Goal: Check status: Check status

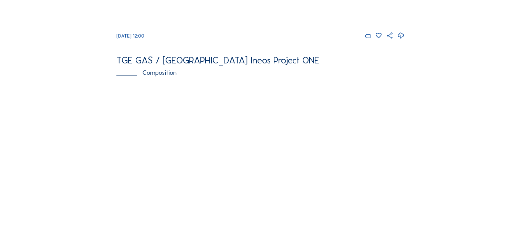
scroll to position [723, 0]
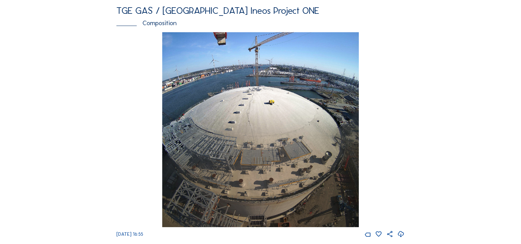
click at [295, 180] on img at bounding box center [260, 129] width 197 height 195
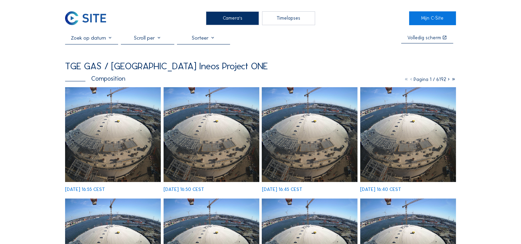
click at [99, 40] on input "text" at bounding box center [91, 38] width 53 height 6
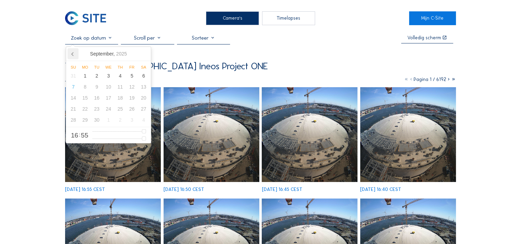
click at [73, 54] on icon at bounding box center [72, 53] width 11 height 11
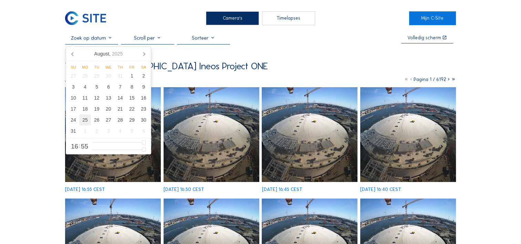
click at [85, 124] on div "25" at bounding box center [85, 119] width 12 height 11
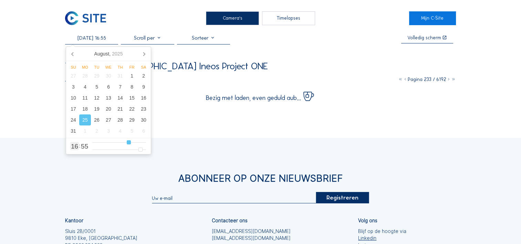
type input "[DATE] 15:55"
type input "15"
type input "[DATE] 14:55"
type input "14"
type input "[DATE] 13:55"
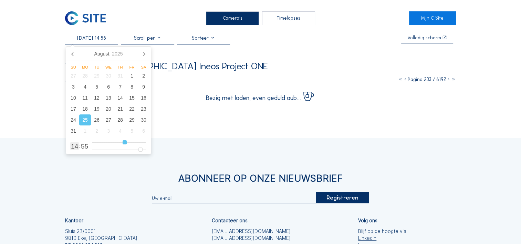
type input "13"
type input "[DATE] 12:55"
type input "12"
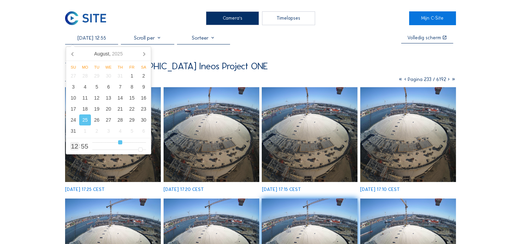
type input "[DATE] 11:55"
type input "11"
type input "[DATE] 10:55"
type input "10"
type input "[DATE] 09:55"
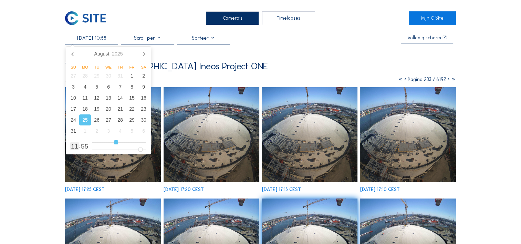
type input "9"
type input "[DATE] 08:55"
type input "8"
type input "[DATE] 07:55"
type input "7"
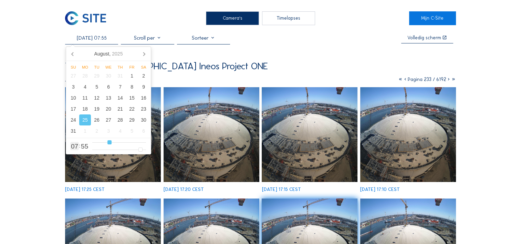
type input "[DATE] 06:55"
type input "6"
type input "[DATE] 05:55"
type input "5"
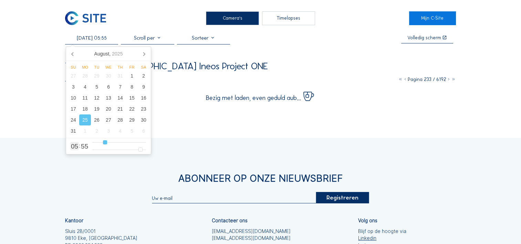
type input "[DATE] 06:55"
drag, startPoint x: 129, startPoint y: 143, endPoint x: 108, endPoint y: 146, distance: 21.1
type input "6"
click at [108, 145] on input "range" at bounding box center [119, 142] width 54 height 6
type input "[DATE] 06:53"
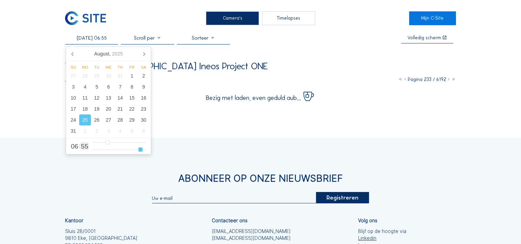
type input "53"
type input "[DATE] 06:52"
type input "52"
type input "[DATE] 06:51"
type input "51"
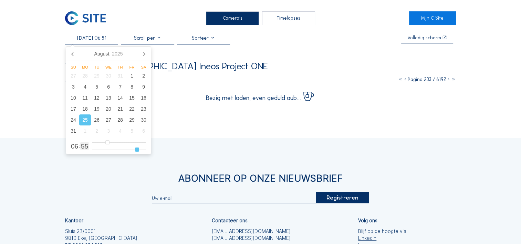
type input "[DATE] 06:50"
type input "50"
type input "[DATE] 06:49"
type input "49"
type input "[DATE] 06:48"
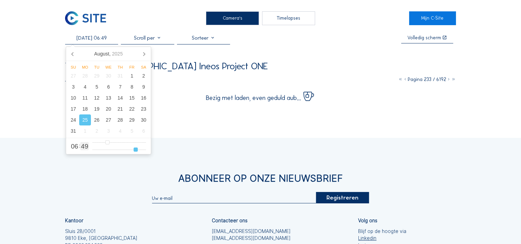
type input "48"
type input "[DATE] 06:47"
type input "47"
type input "[DATE] 06:48"
type input "48"
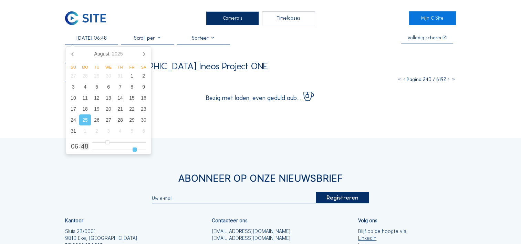
type input "[DATE] 06:49"
type input "49"
type input "[DATE] 06:50"
type input "50"
type input "[DATE] 06:51"
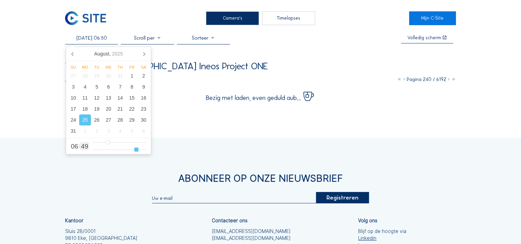
type input "51"
type input "[DATE] 06:52"
type input "52"
type input "[DATE] 06:53"
type input "53"
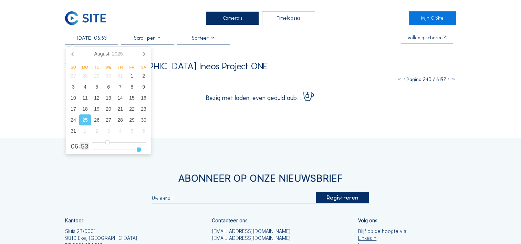
type input "[DATE] 06:54"
type input "54"
type input "[DATE] 06:55"
type input "55"
type input "[DATE] 06:56"
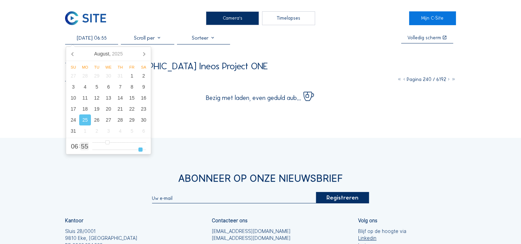
type input "56"
type input "[DATE] 06:57"
type input "57"
type input "[DATE] 06:58"
type input "58"
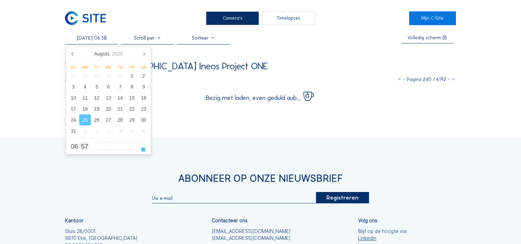
type input "[DATE] 06:59"
drag, startPoint x: 139, startPoint y: 150, endPoint x: 150, endPoint y: 160, distance: 14.4
type input "59"
click at [146, 153] on input "range" at bounding box center [119, 150] width 54 height 6
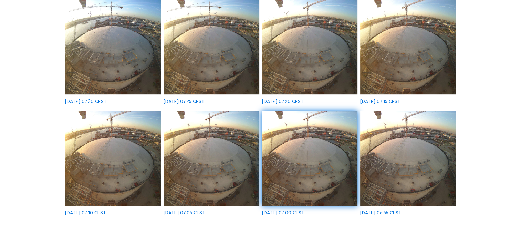
scroll to position [344, 0]
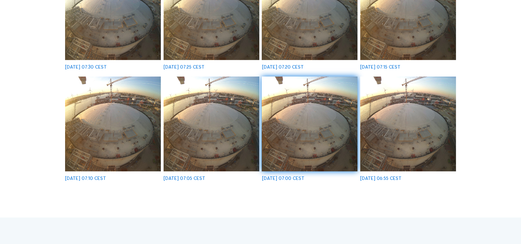
click at [408, 139] on img at bounding box center [408, 123] width 96 height 95
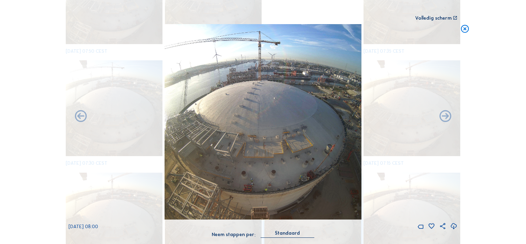
scroll to position [795, 0]
